Goal: Navigation & Orientation: Go to known website

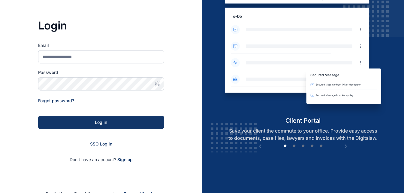
scroll to position [43, 0]
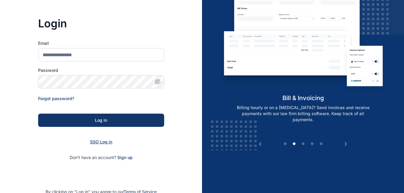
click at [105, 140] on span "SSO Log in" at bounding box center [101, 141] width 22 height 5
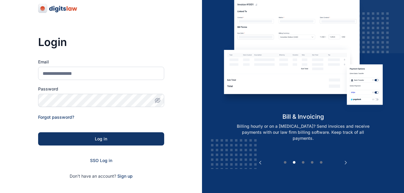
scroll to position [28, 0]
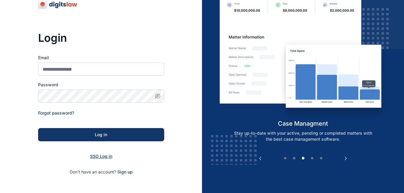
click at [108, 158] on span "SSO Log in" at bounding box center [101, 156] width 22 height 5
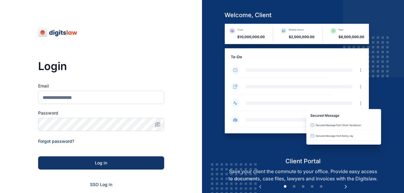
click at [346, 188] on button "Next" at bounding box center [346, 187] width 6 height 6
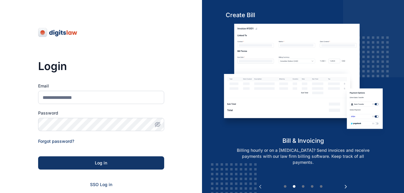
click at [346, 188] on button "Next" at bounding box center [346, 187] width 6 height 6
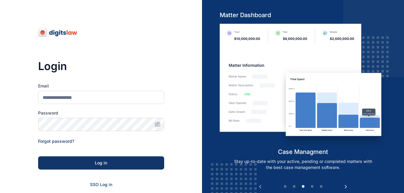
click at [346, 188] on button "Next" at bounding box center [346, 187] width 6 height 6
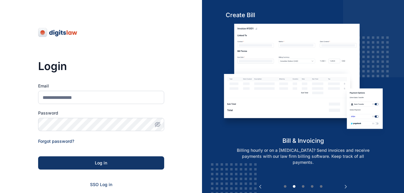
click at [25, 41] on div "Login Email Password Forgot password? Log in SSO Log in Don't have an account? …" at bounding box center [101, 137] width 202 height 274
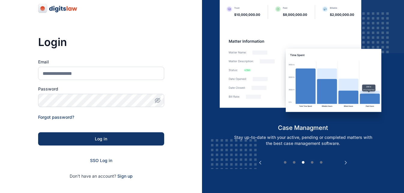
scroll to position [36, 0]
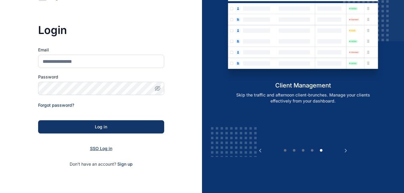
click at [99, 147] on span "SSO Log in" at bounding box center [101, 148] width 22 height 5
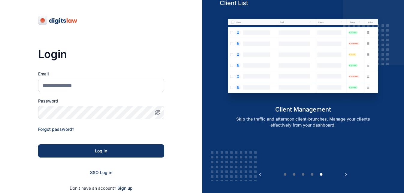
scroll to position [24, 0]
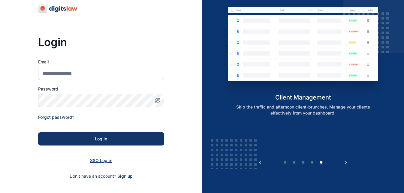
click at [99, 161] on span "SSO Log in" at bounding box center [101, 160] width 22 height 5
